Goal: Task Accomplishment & Management: Manage account settings

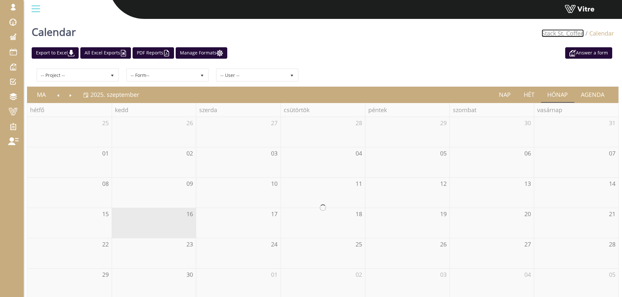
click at [575, 34] on link "Stack St. Coffee" at bounding box center [563, 33] width 42 height 8
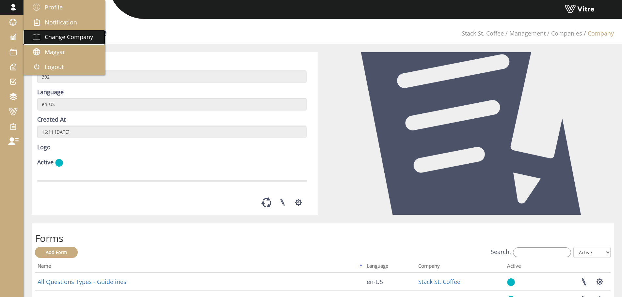
click at [60, 41] on span "Change Company" at bounding box center [69, 37] width 48 height 8
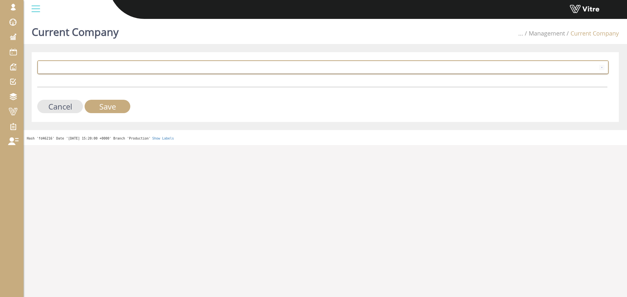
click at [171, 65] on span at bounding box center [317, 67] width 558 height 12
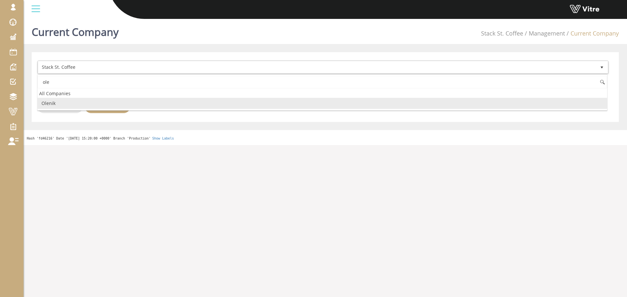
click at [90, 101] on li "Olenik" at bounding box center [322, 103] width 569 height 11
type input "ole"
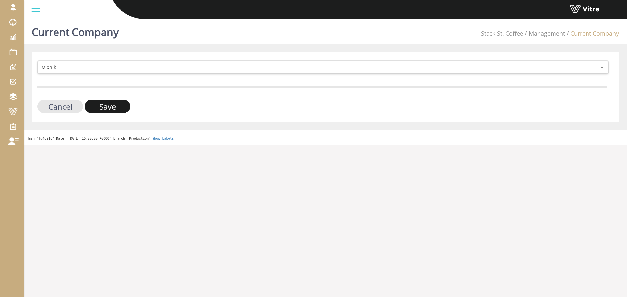
click at [101, 107] on input "Save" at bounding box center [108, 106] width 46 height 13
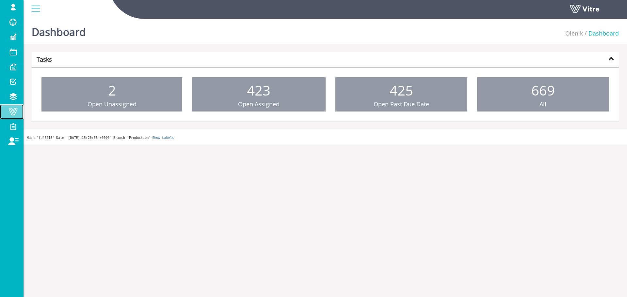
click at [13, 109] on span at bounding box center [13, 112] width 16 height 8
